Goal: Check status

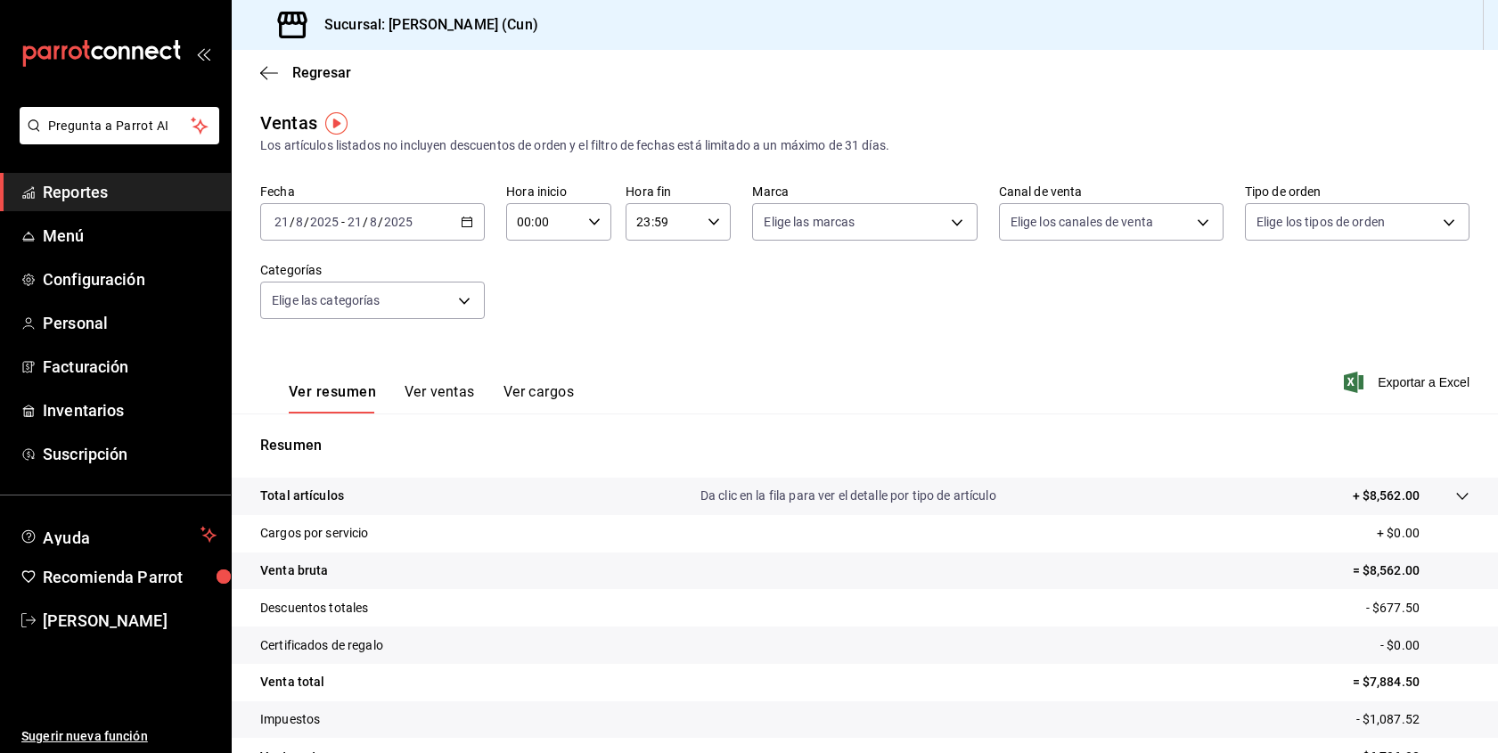
click at [456, 220] on div "[DATE] [DATE] - [DATE] [DATE]" at bounding box center [372, 221] width 225 height 37
click at [301, 275] on span "Hoy" at bounding box center [344, 275] width 138 height 19
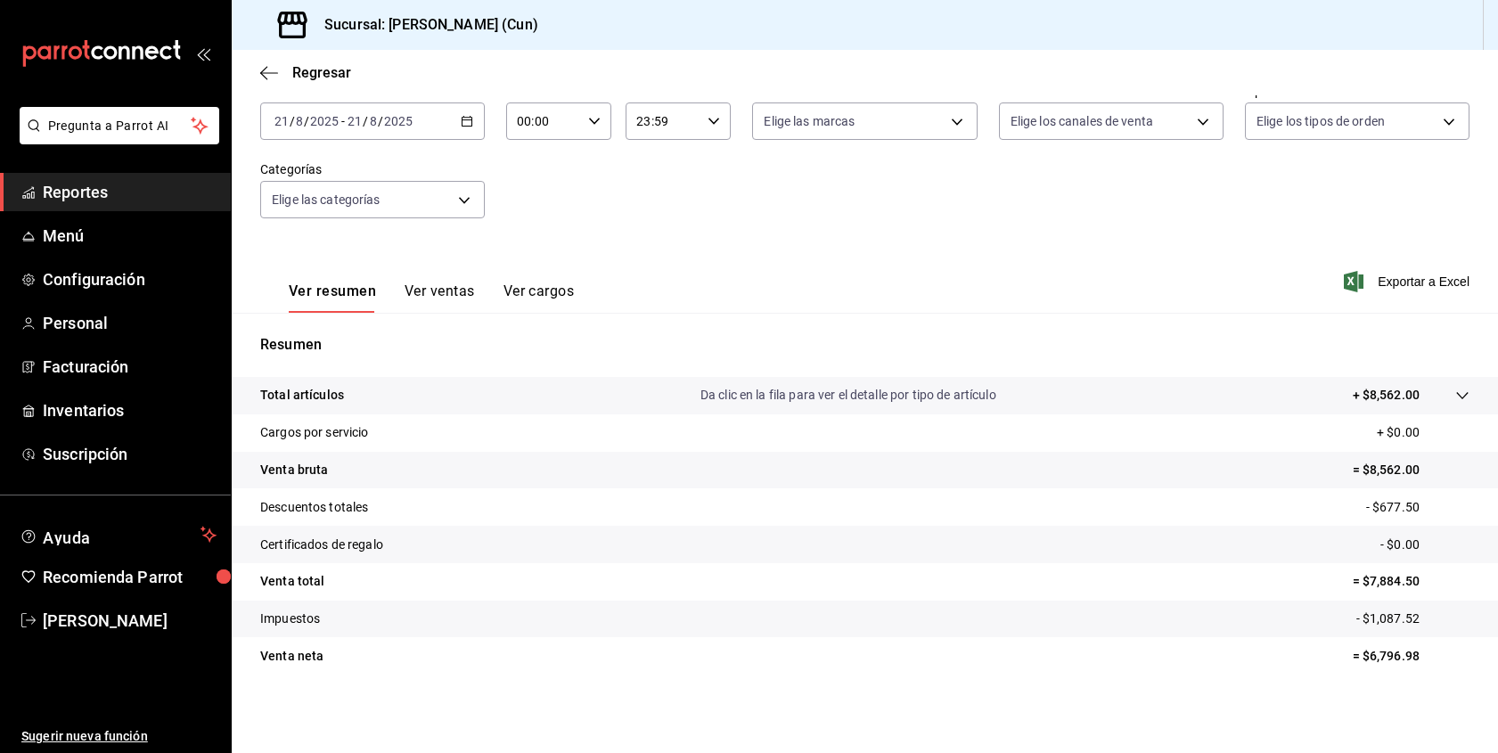
scroll to position [101, 0]
click at [469, 118] on icon "button" at bounding box center [467, 121] width 12 height 12
click at [289, 176] on span "Hoy" at bounding box center [344, 175] width 138 height 19
click at [476, 126] on div "[DATE] [DATE] - [DATE] [DATE]" at bounding box center [372, 120] width 225 height 37
click at [295, 169] on span "Hoy" at bounding box center [344, 175] width 138 height 19
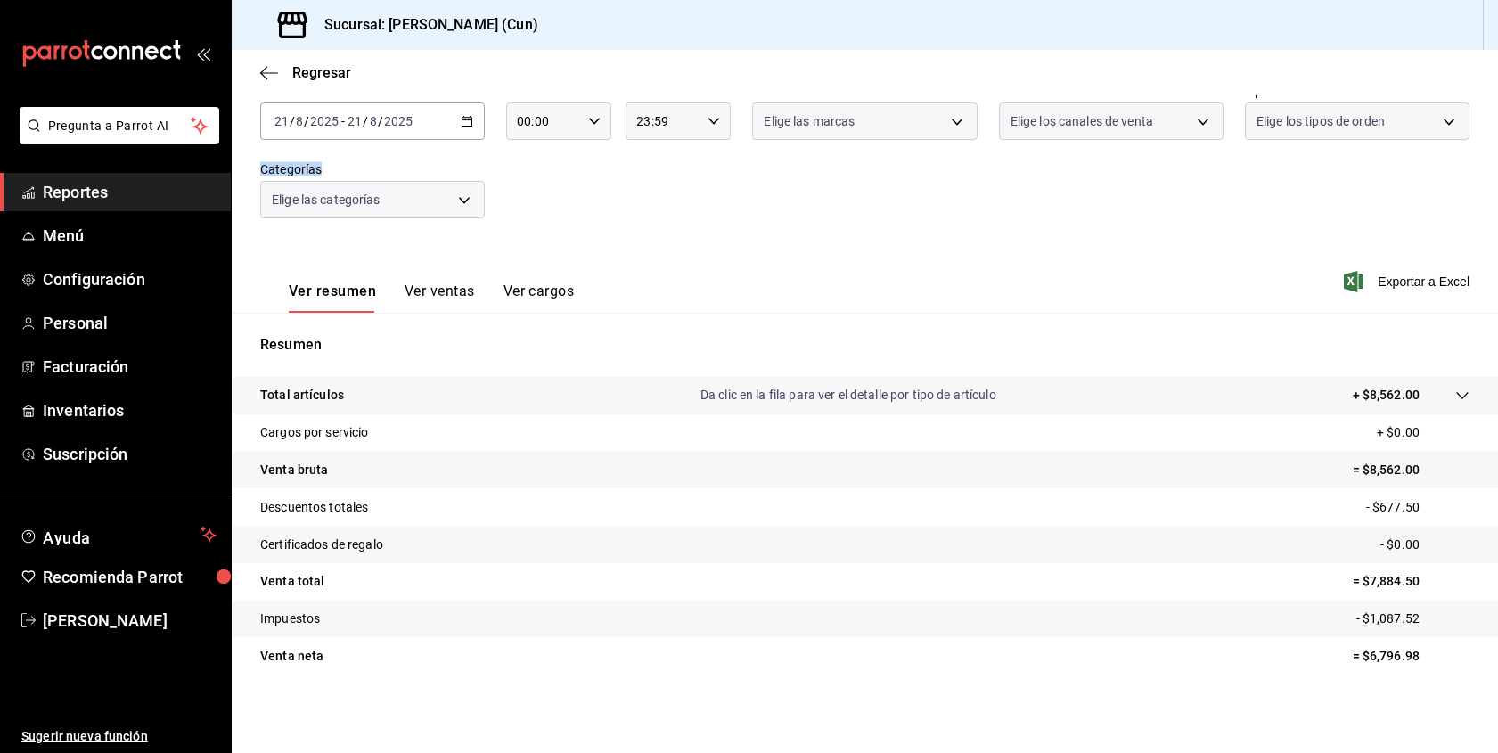
click at [295, 169] on label "Categorías" at bounding box center [372, 169] width 225 height 12
click at [357, 120] on input "21" at bounding box center [355, 121] width 16 height 14
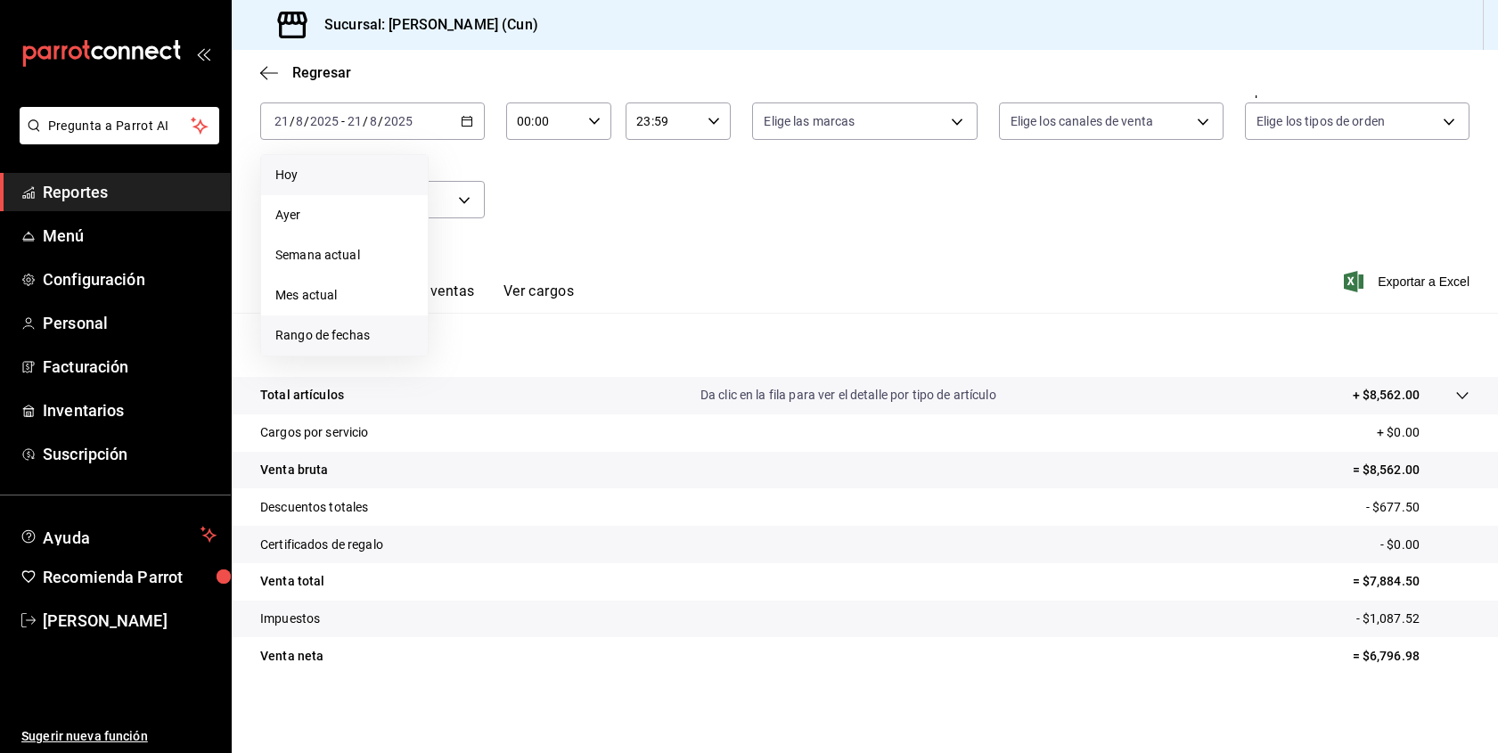
click at [352, 335] on span "Rango de fechas" at bounding box center [344, 335] width 138 height 19
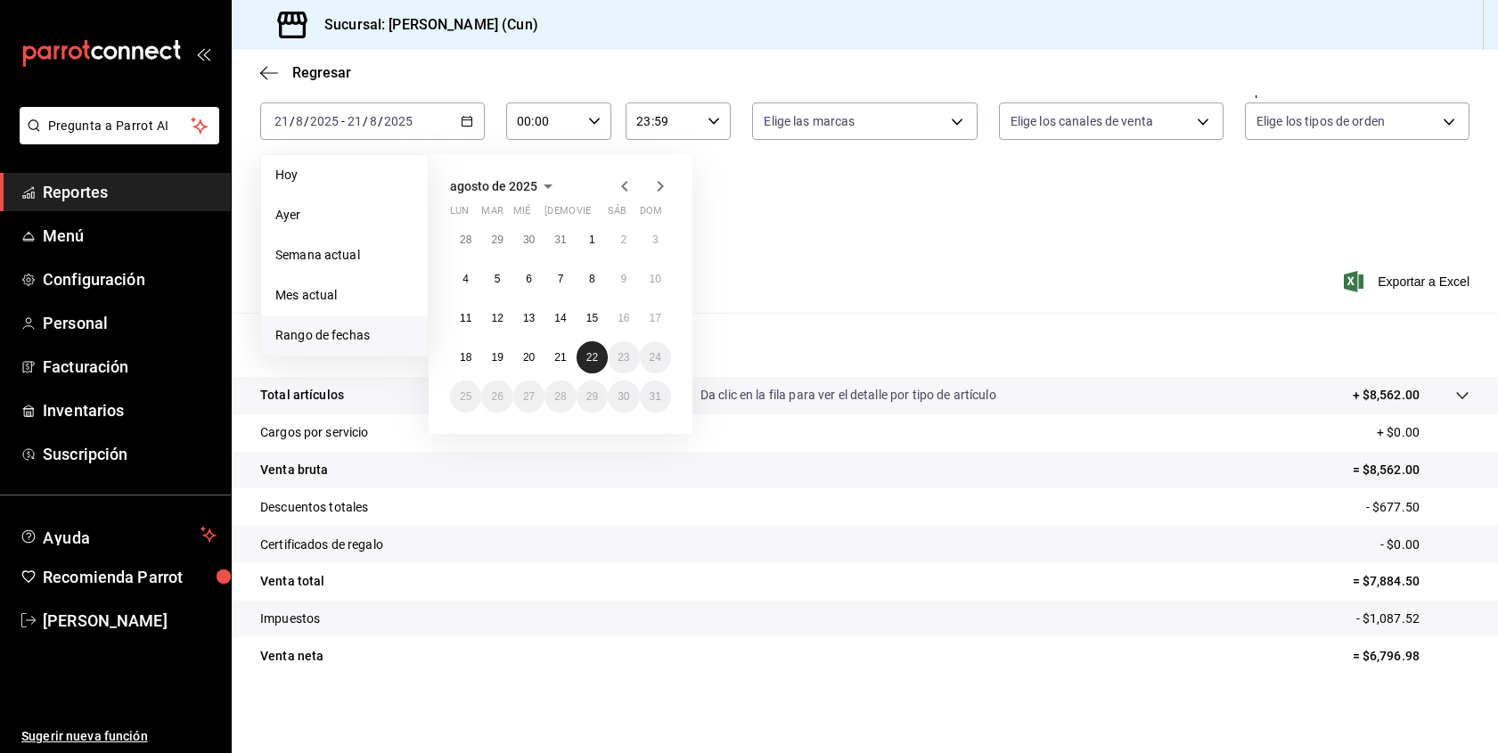
click at [596, 360] on abbr "22" at bounding box center [592, 357] width 12 height 12
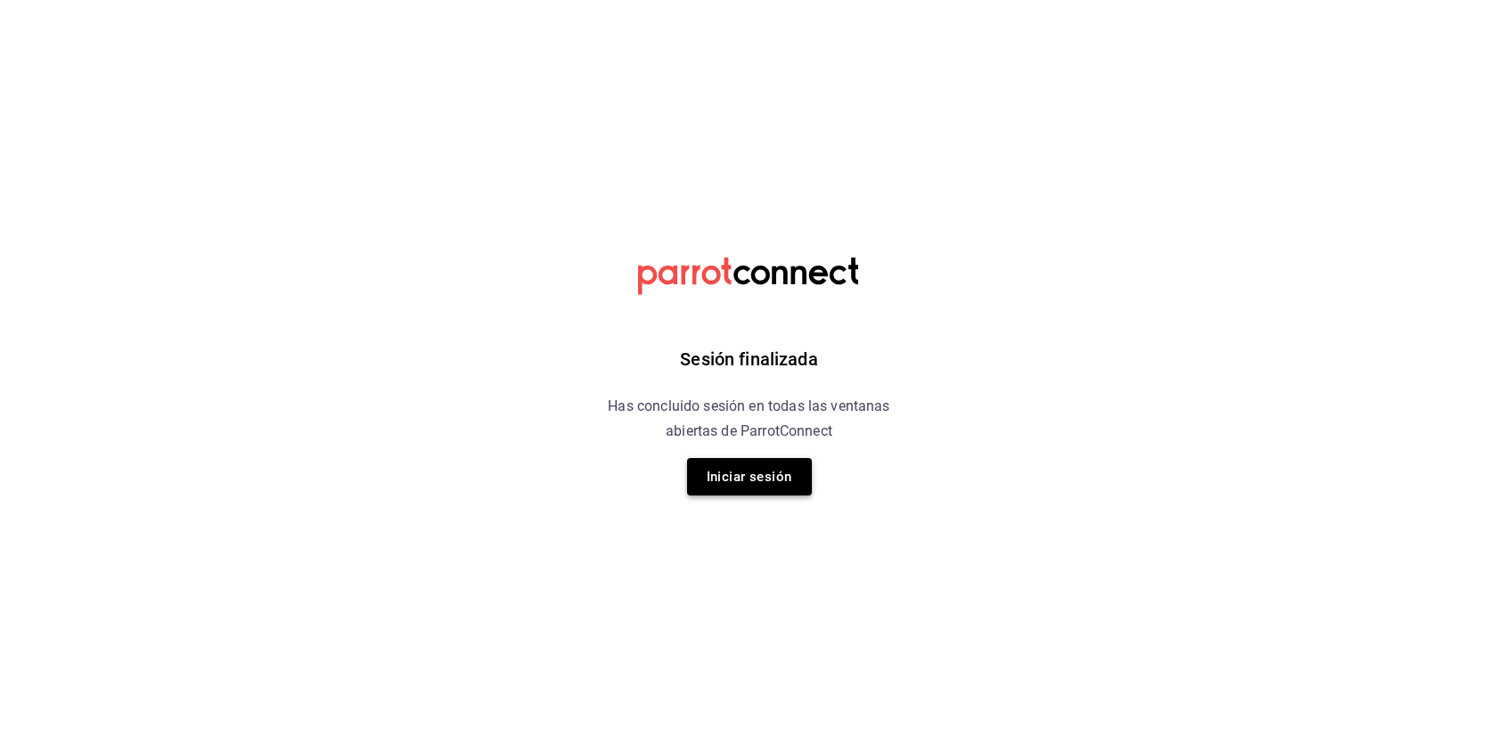
click at [751, 475] on button "Iniciar sesión" at bounding box center [749, 476] width 125 height 37
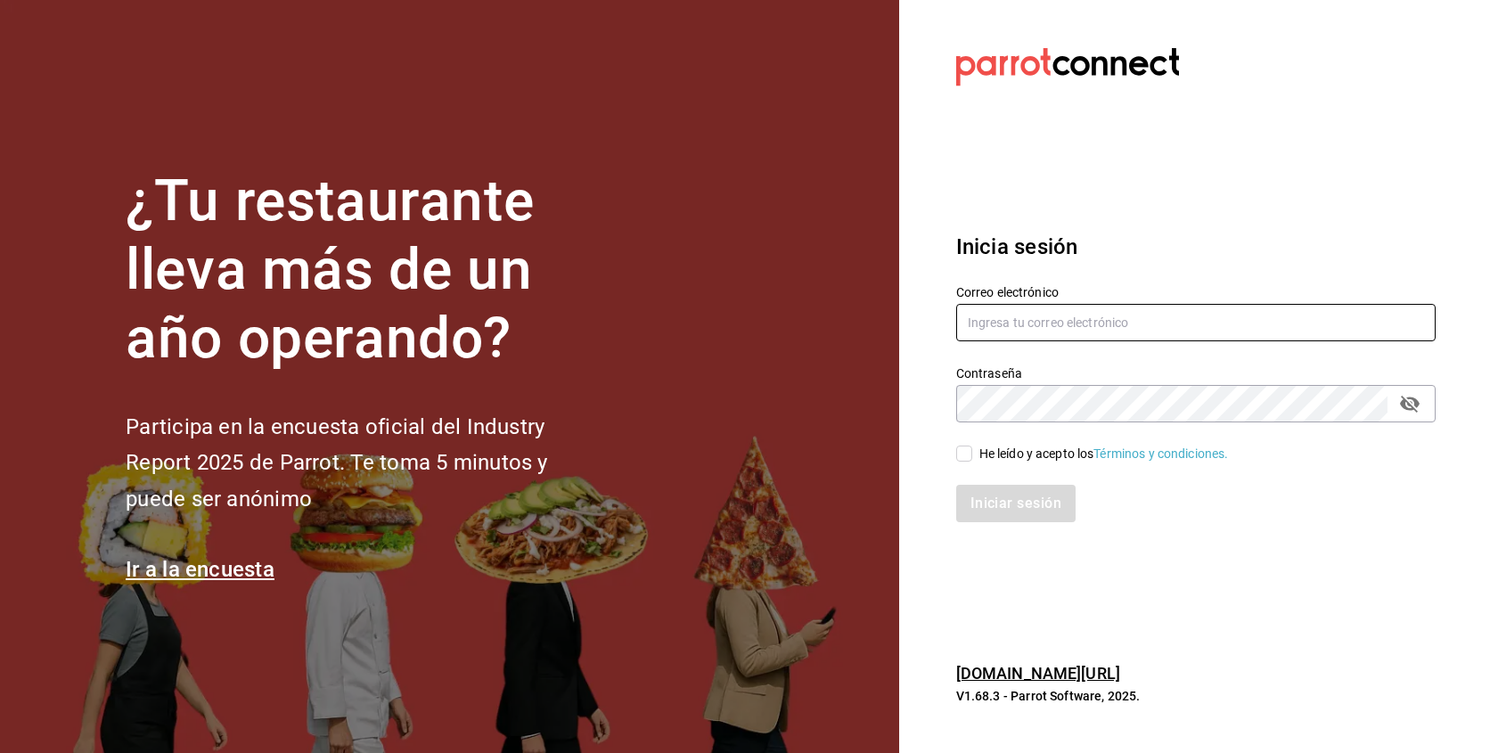
type input "[EMAIL_ADDRESS][DOMAIN_NAME]"
click at [1382, 77] on div at bounding box center [1195, 67] width 479 height 49
